Goal: Task Accomplishment & Management: Complete application form

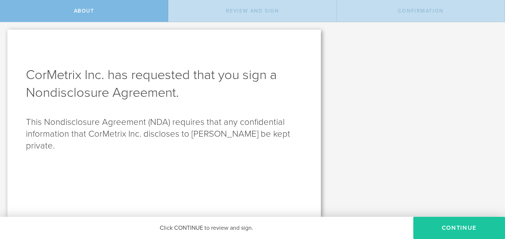
click at [463, 229] on button "Continue" at bounding box center [459, 228] width 92 height 22
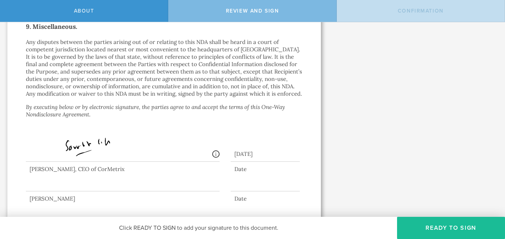
scroll to position [696, 0]
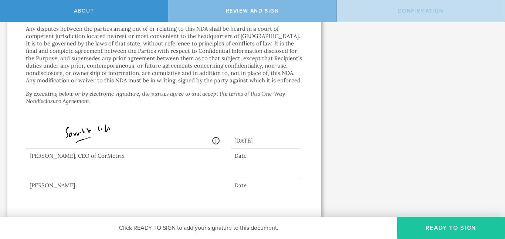
click at [449, 234] on button "Ready to Sign" at bounding box center [451, 228] width 108 height 22
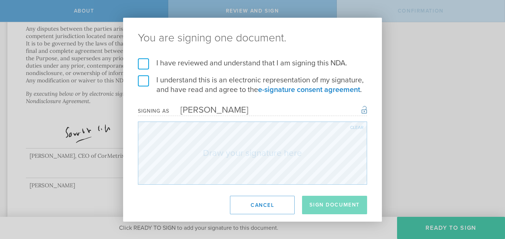
click at [139, 66] on label "I have reviewed and understand that I am signing this NDA." at bounding box center [252, 63] width 229 height 10
click at [0, 0] on input "I have reviewed and understand that I am signing this NDA." at bounding box center [0, 0] width 0 height 0
click at [146, 79] on label "I understand this is an electronic representation of my signature, and have rea…" at bounding box center [252, 84] width 229 height 19
click at [0, 0] on input "I understand this is an electronic representation of my signature, and have rea…" at bounding box center [0, 0] width 0 height 0
click at [258, 80] on form "I have reviewed and understand that I am signing this NDA. I understand this is…" at bounding box center [252, 121] width 229 height 126
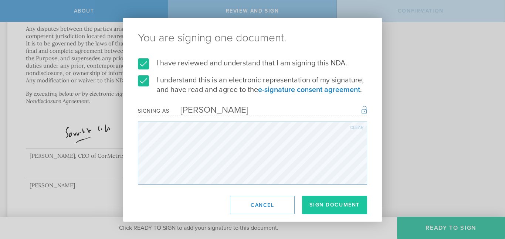
click at [337, 204] on button "Sign Document" at bounding box center [334, 205] width 65 height 18
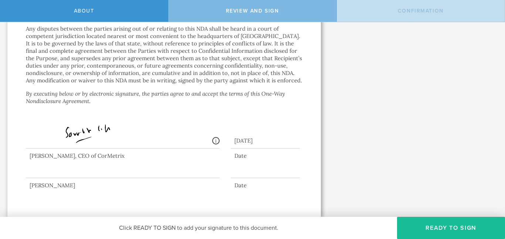
scroll to position [0, 0]
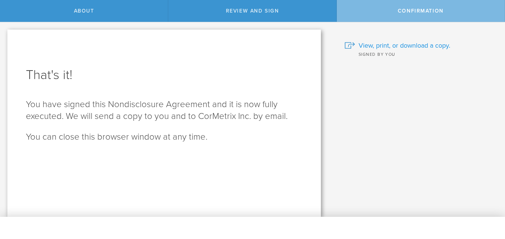
click at [398, 48] on span "View, print, or download a copy." at bounding box center [405, 46] width 92 height 10
